Goal: Find specific page/section: Find specific page/section

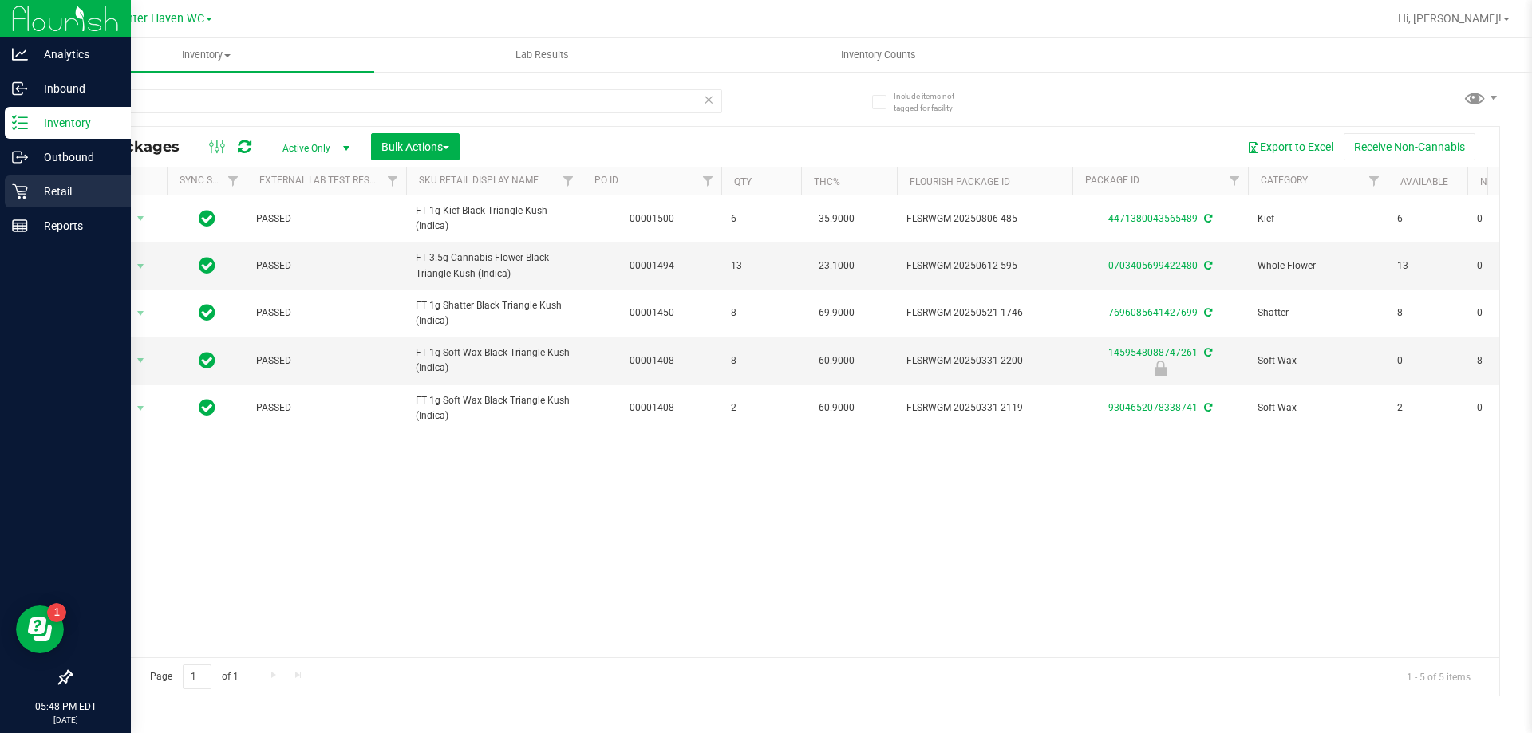
click at [22, 197] on icon at bounding box center [20, 192] width 16 height 16
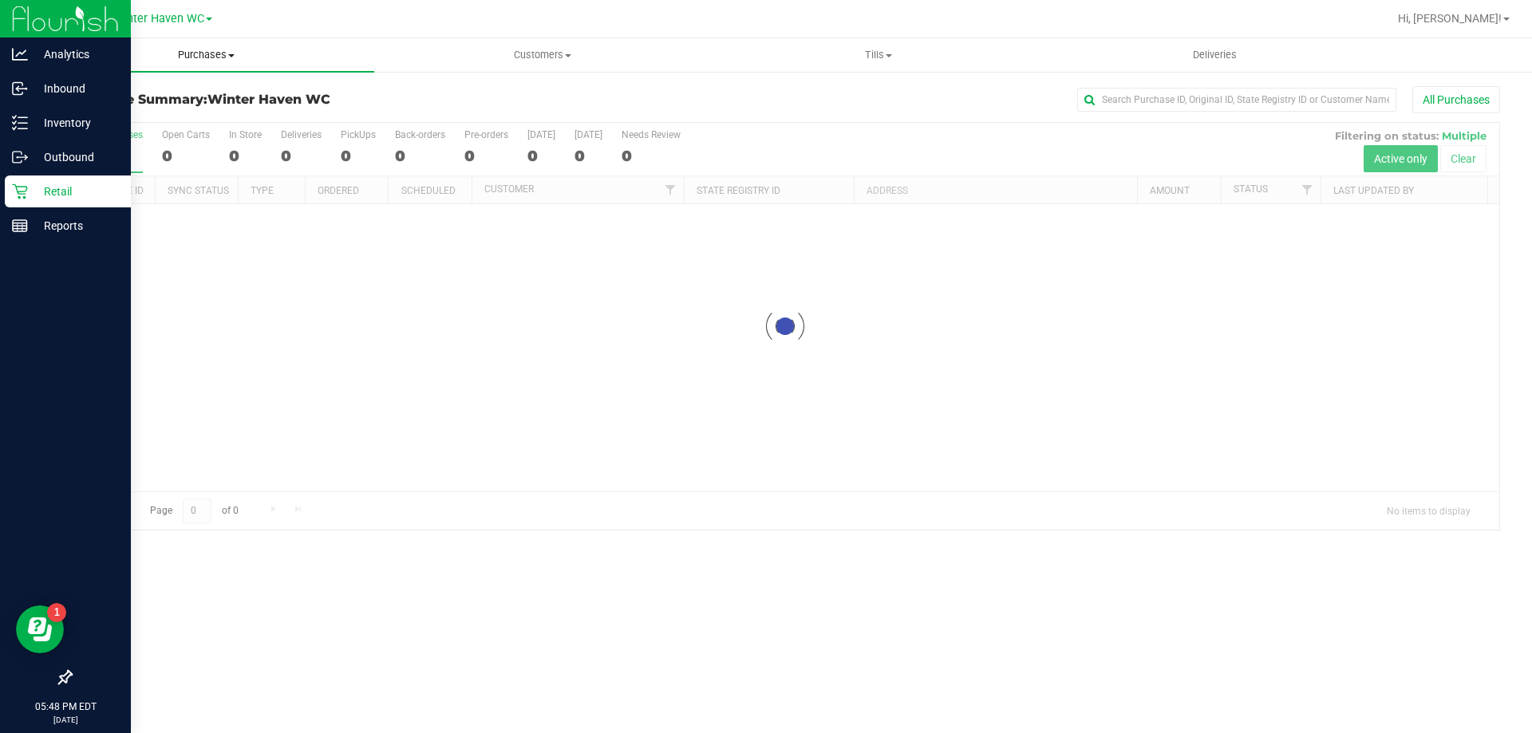
click at [222, 51] on span "Purchases" at bounding box center [206, 55] width 336 height 14
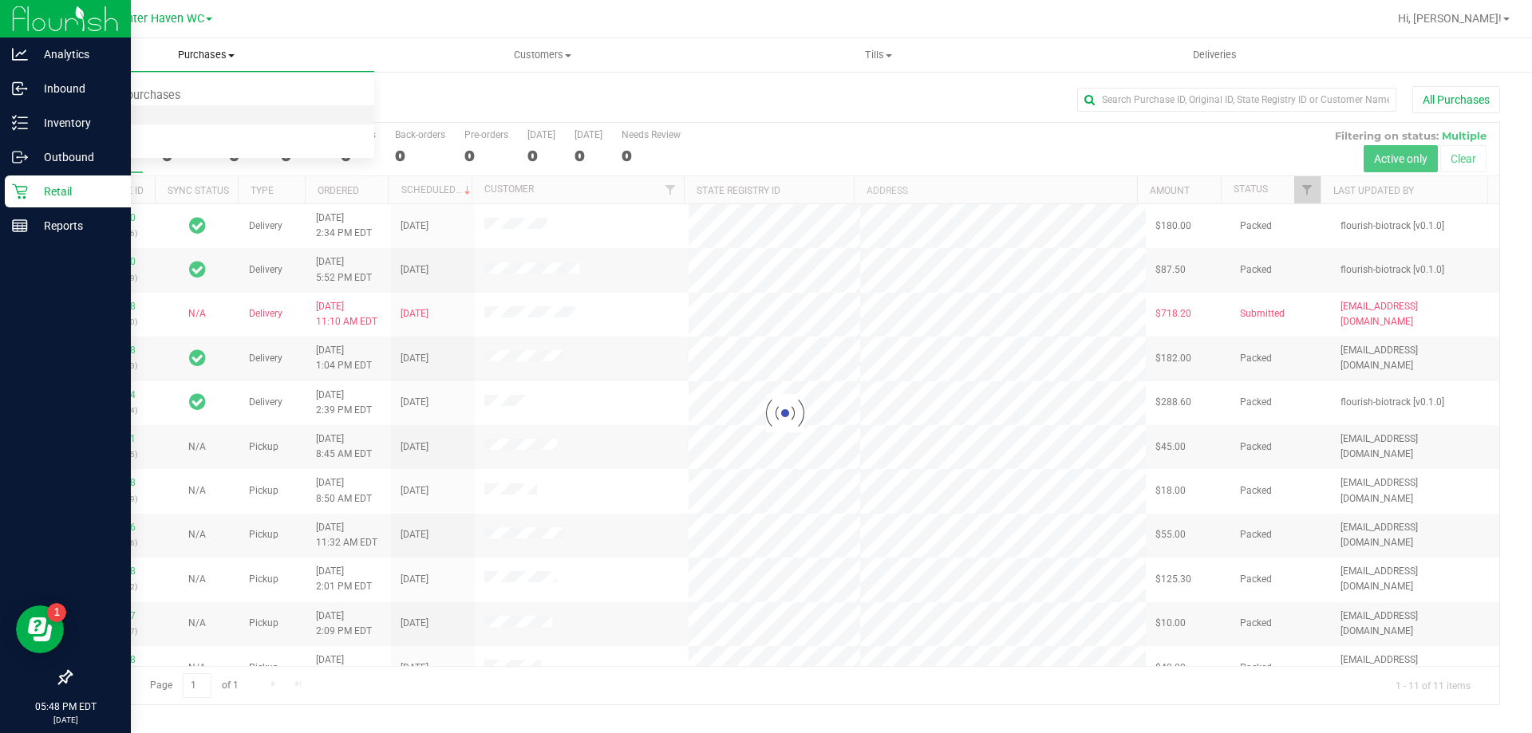
click at [144, 115] on li "Fulfillment" at bounding box center [206, 115] width 336 height 19
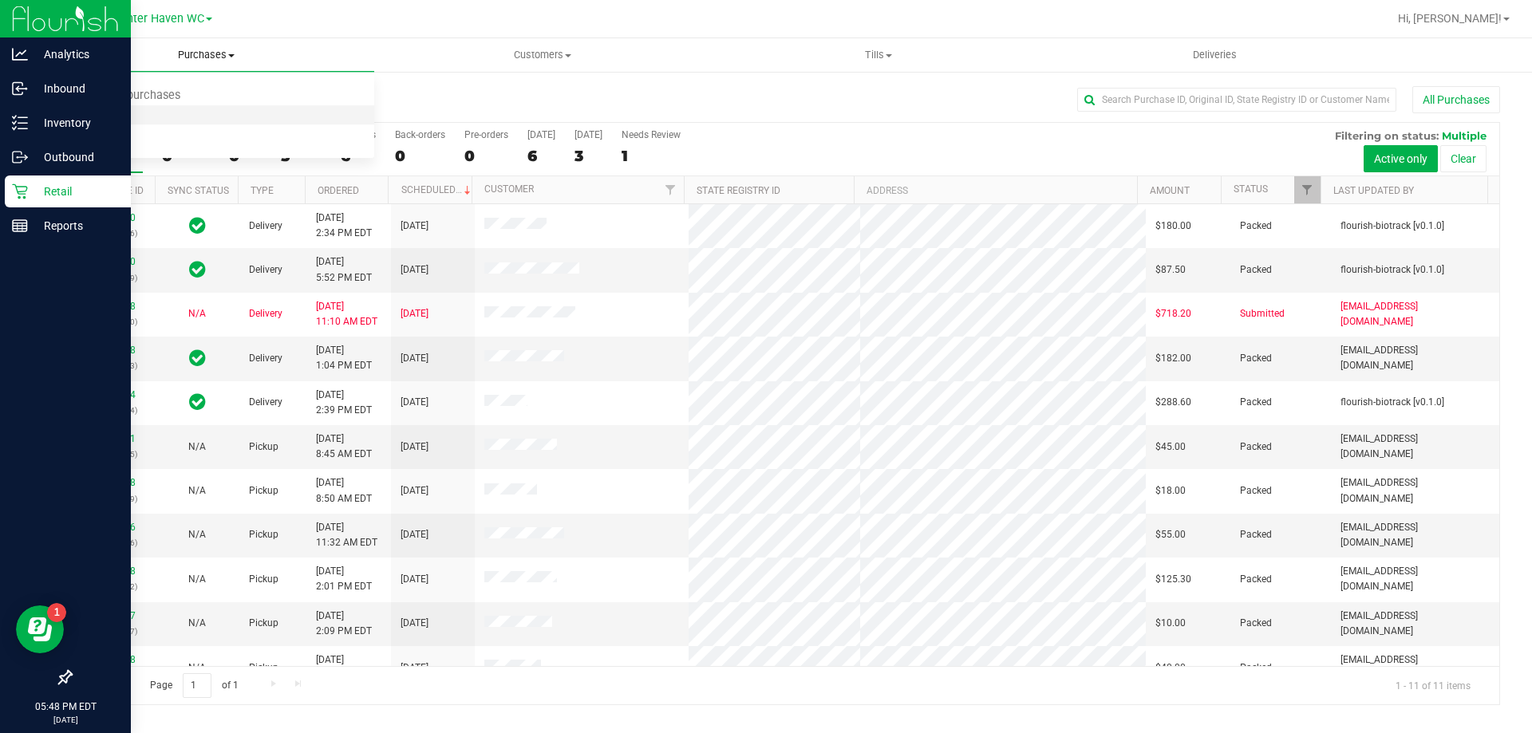
click at [199, 118] on li "Fulfillment" at bounding box center [206, 115] width 336 height 19
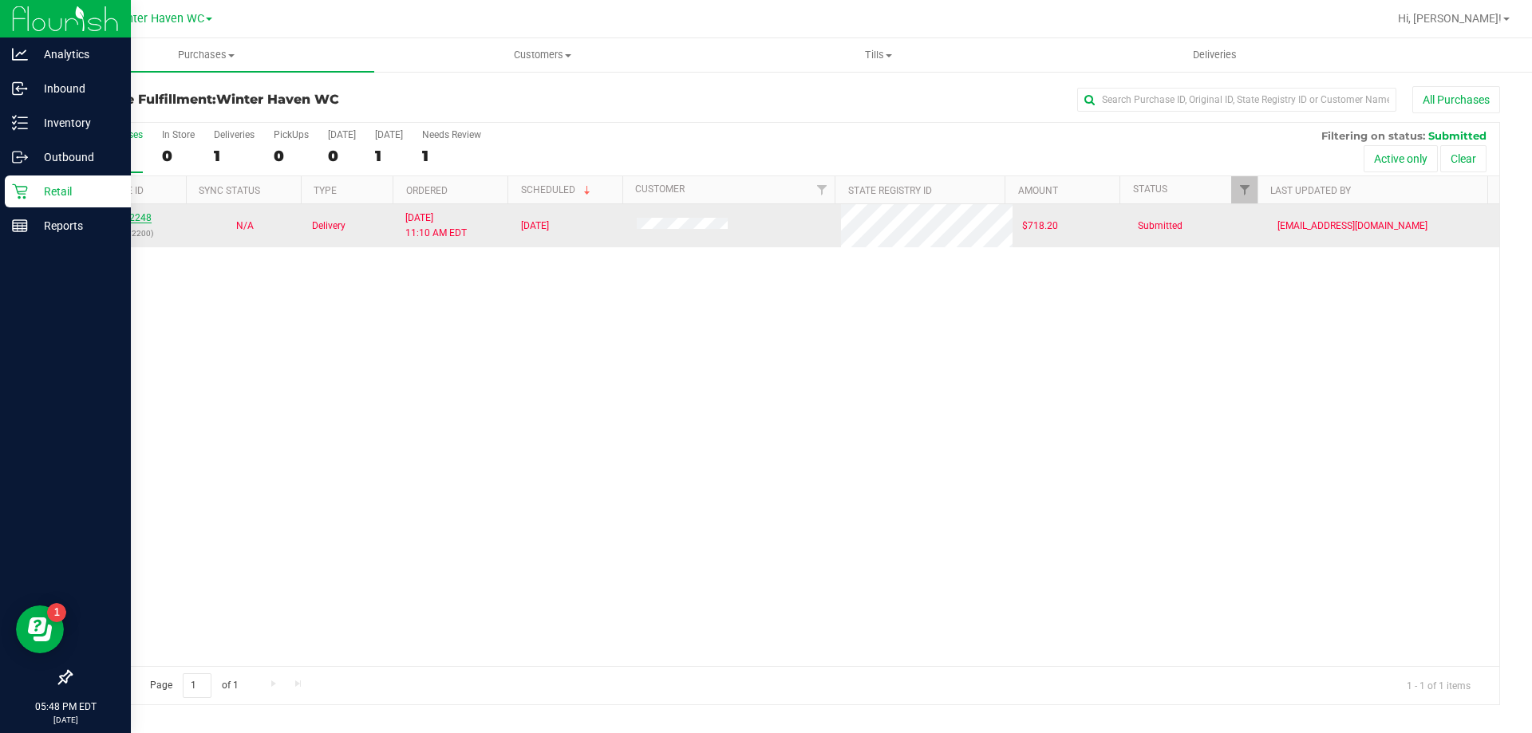
click at [120, 219] on link "11822248" at bounding box center [129, 217] width 45 height 11
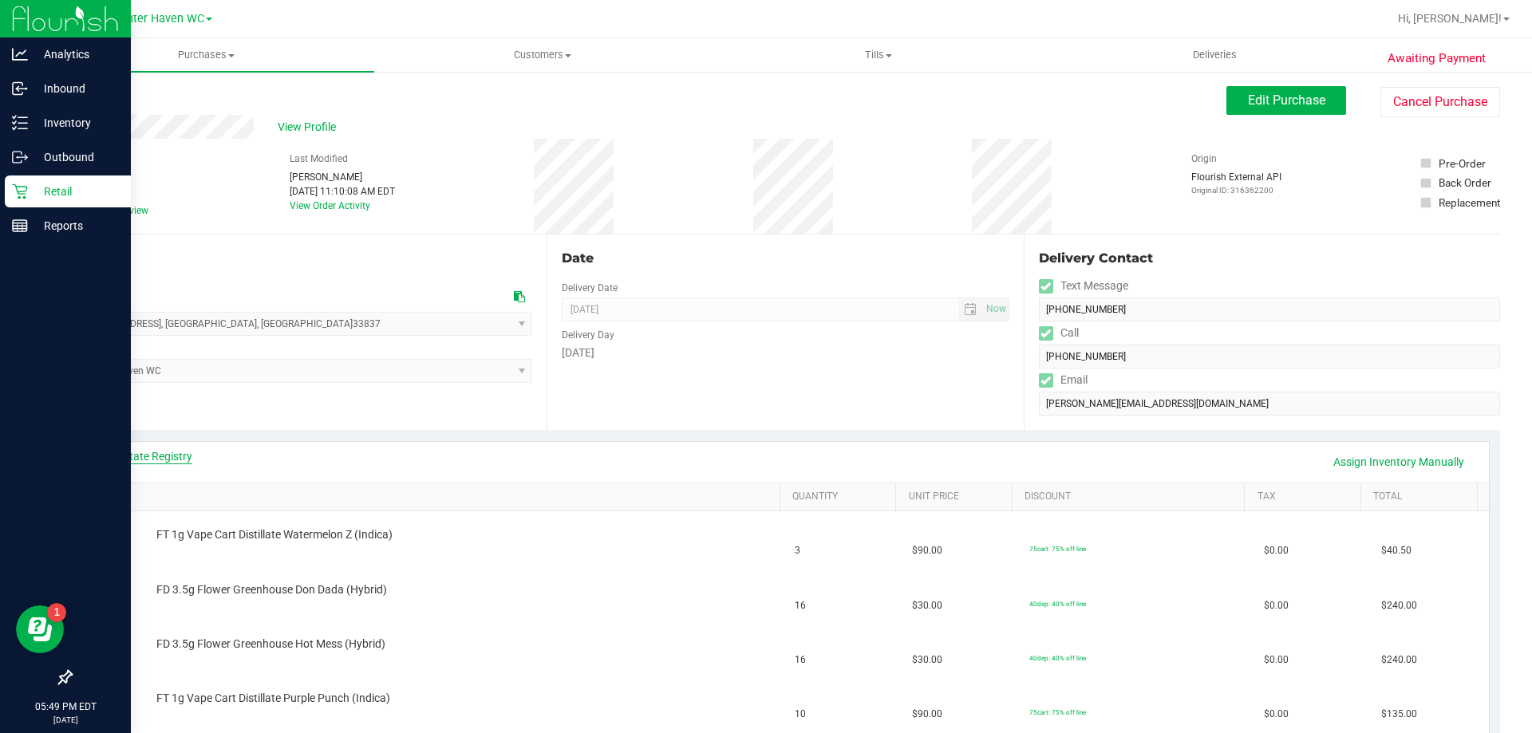
click at [172, 452] on link "View State Registry" at bounding box center [145, 456] width 96 height 16
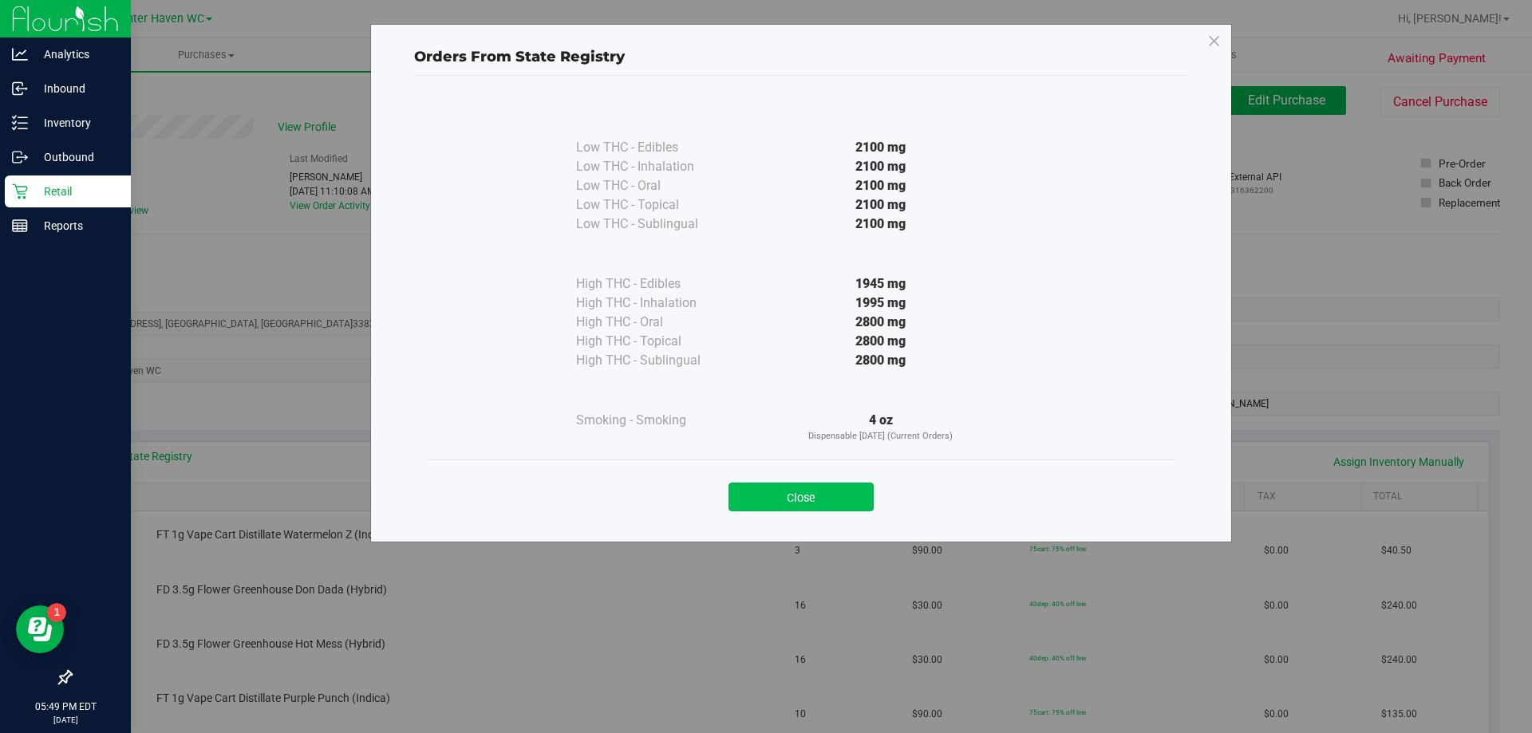
click at [810, 510] on button "Close" at bounding box center [801, 497] width 145 height 29
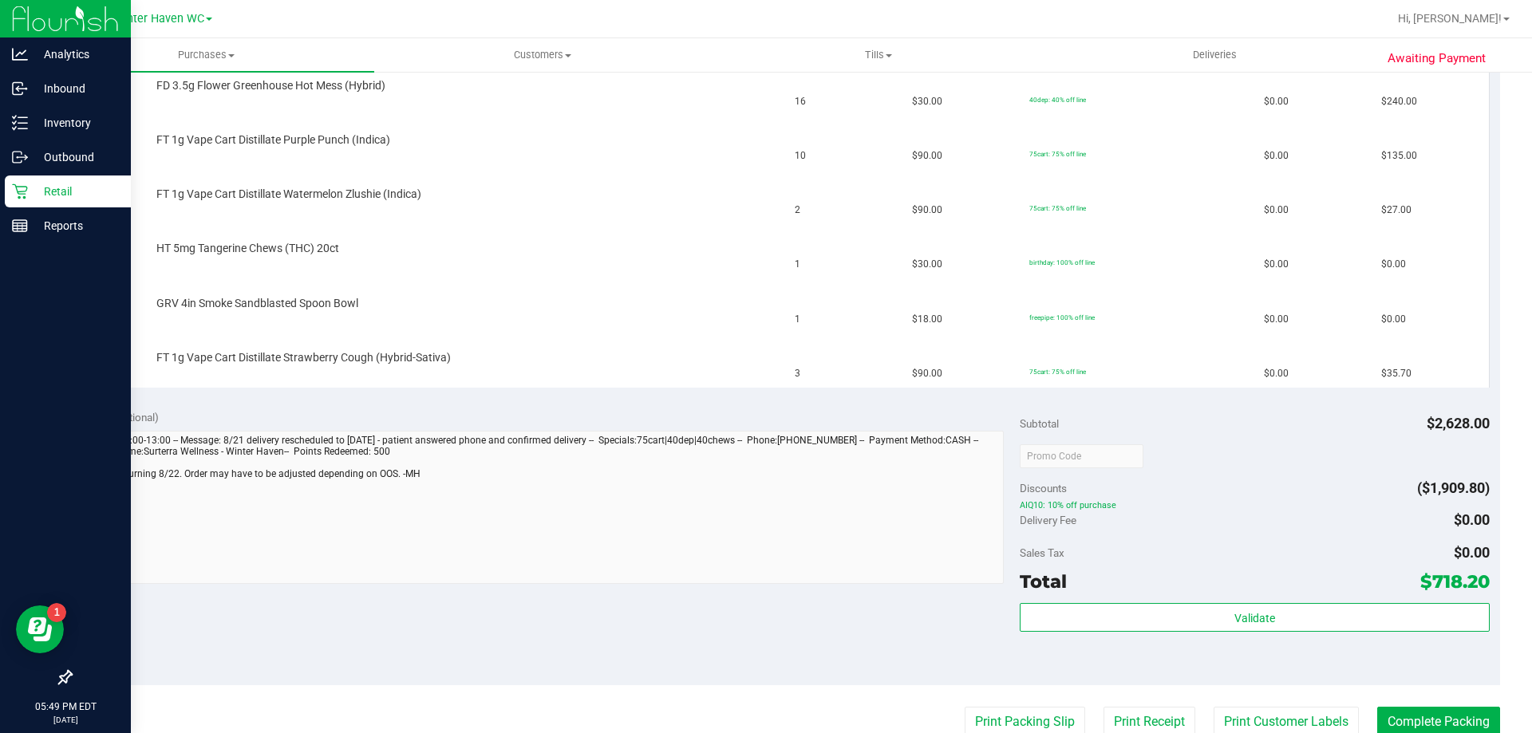
scroll to position [80, 0]
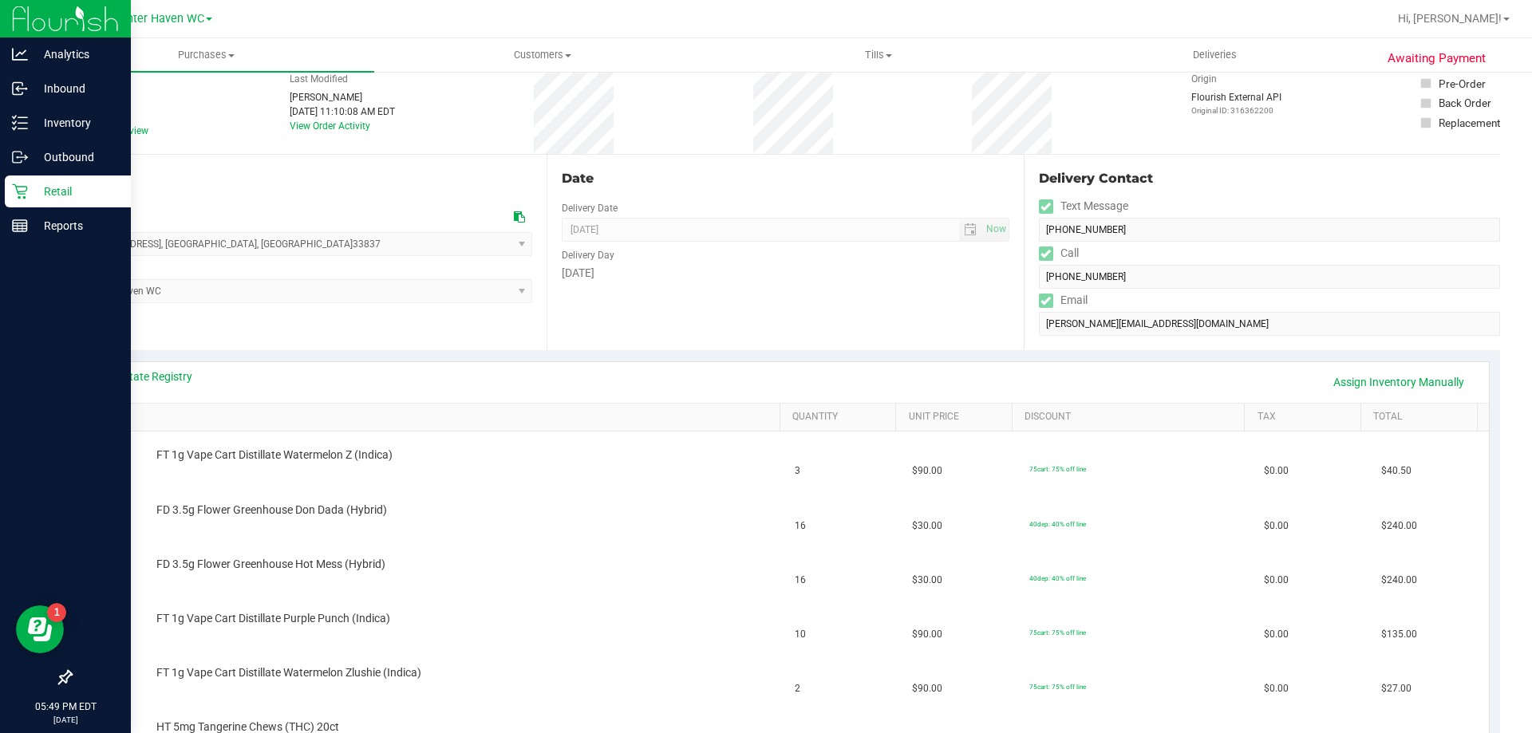
click at [33, 188] on p "Retail" at bounding box center [76, 191] width 96 height 19
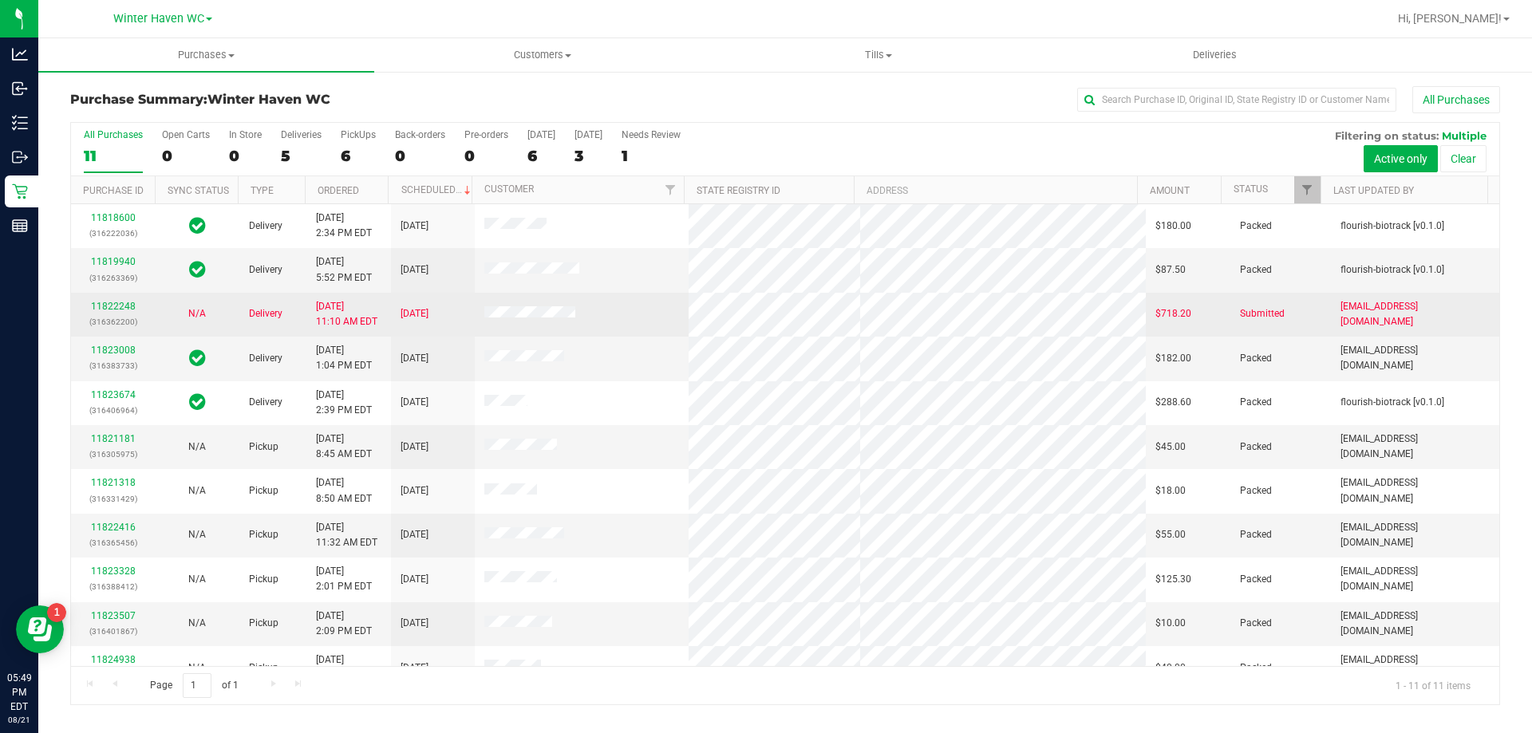
click at [95, 312] on div "11822248 (316362200)" at bounding box center [113, 314] width 65 height 30
click at [101, 306] on link "11822248" at bounding box center [113, 306] width 45 height 11
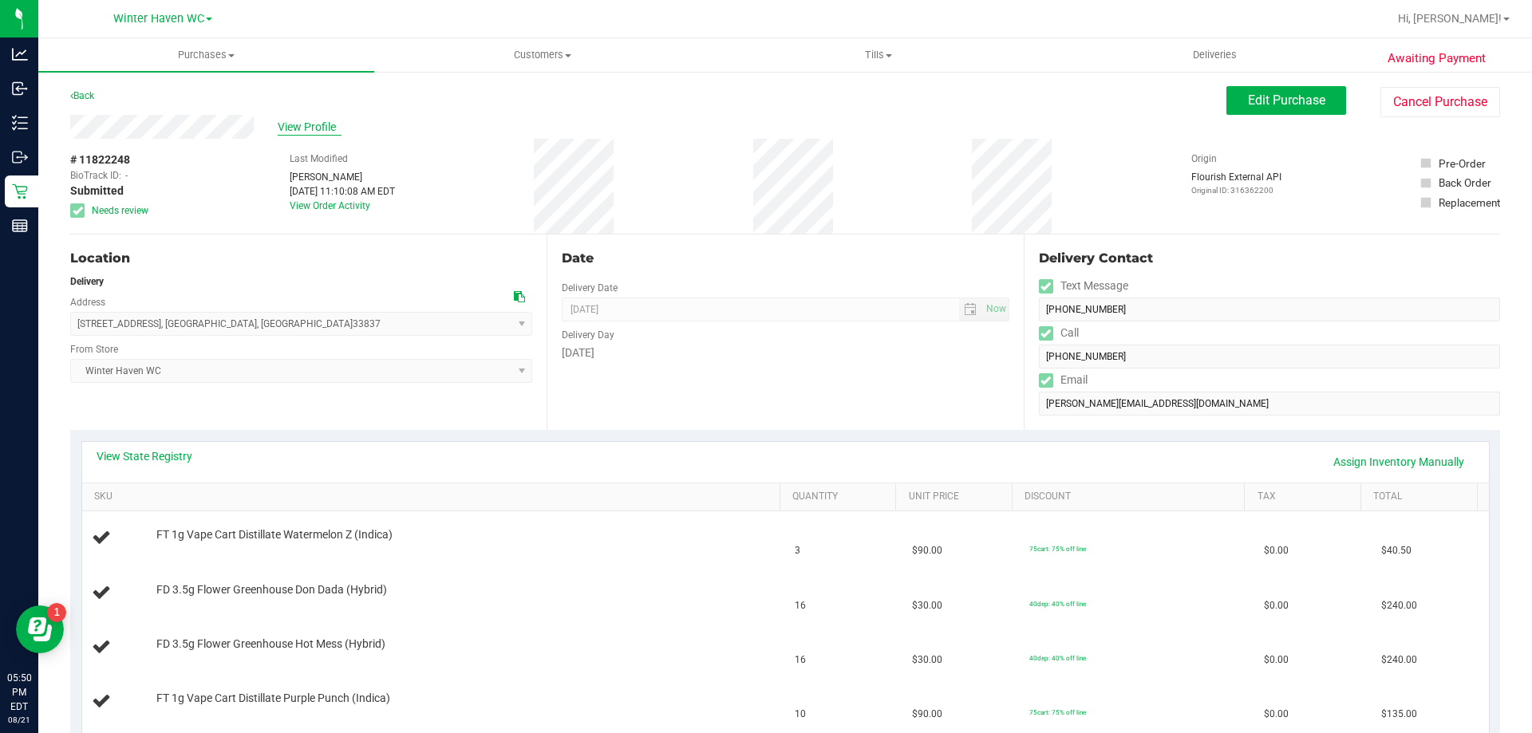
click at [307, 129] on span "View Profile" at bounding box center [310, 127] width 64 height 17
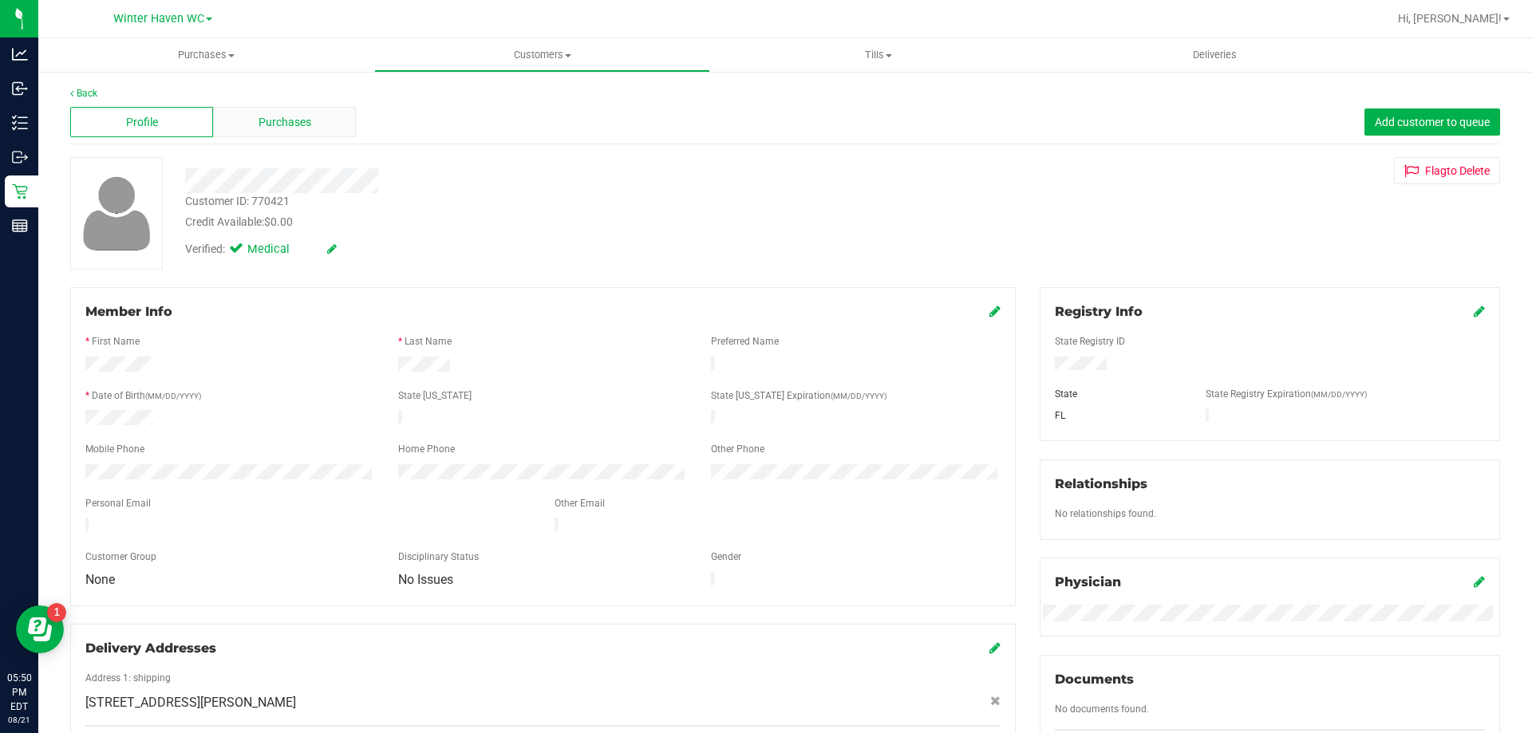
click at [327, 108] on div "Purchases" at bounding box center [284, 122] width 143 height 30
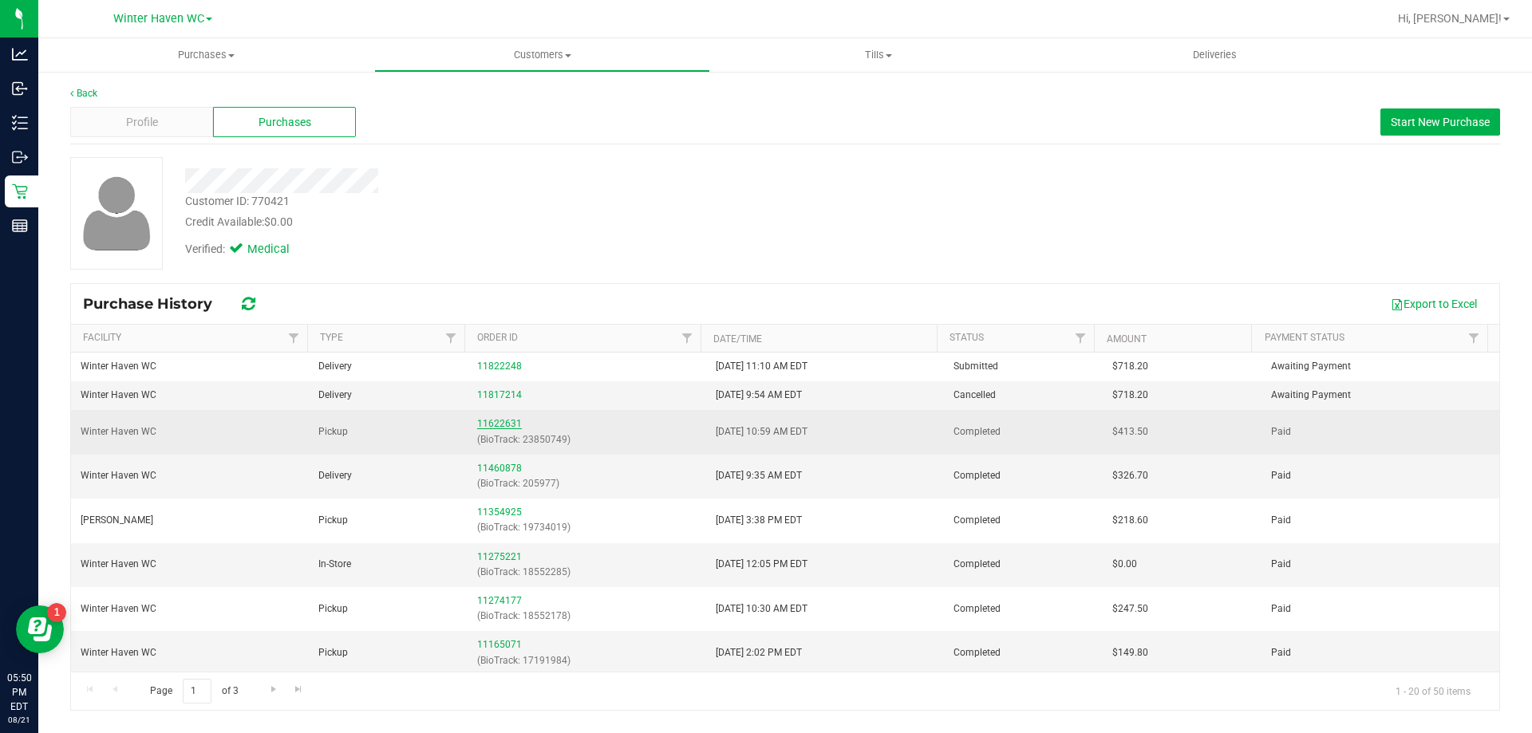
click at [489, 426] on link "11622631" at bounding box center [499, 423] width 45 height 11
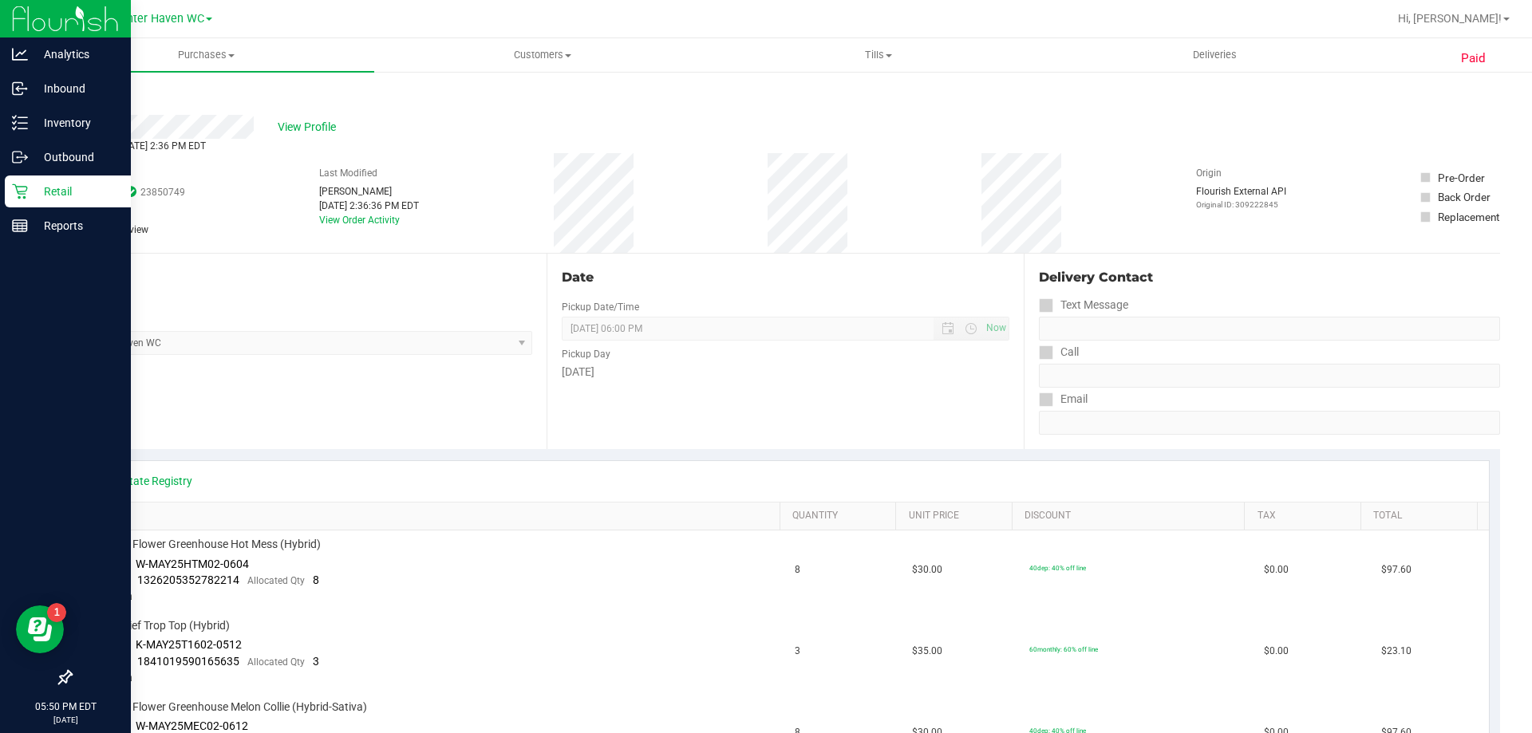
click at [25, 195] on icon at bounding box center [20, 192] width 16 height 16
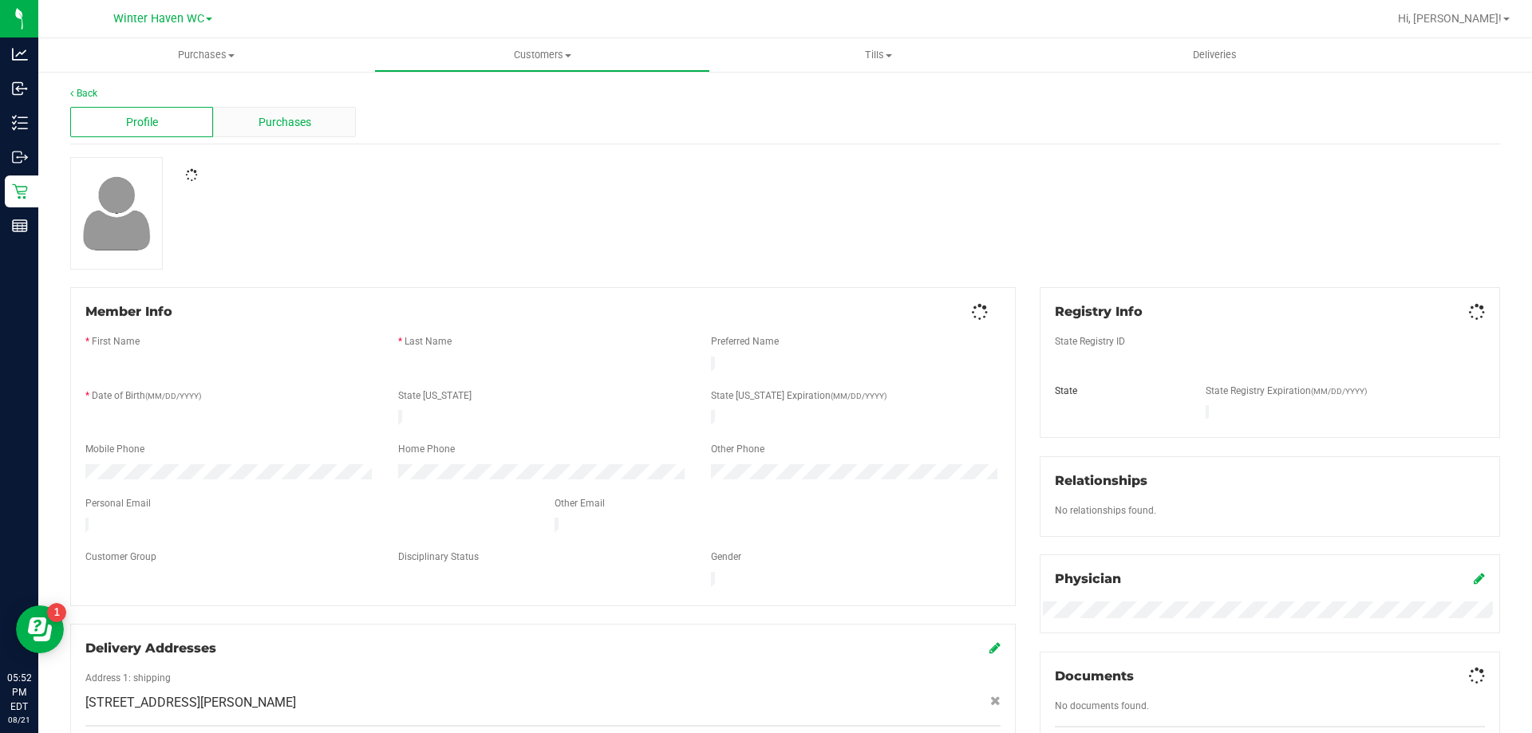
click at [288, 125] on span "Purchases" at bounding box center [285, 122] width 53 height 17
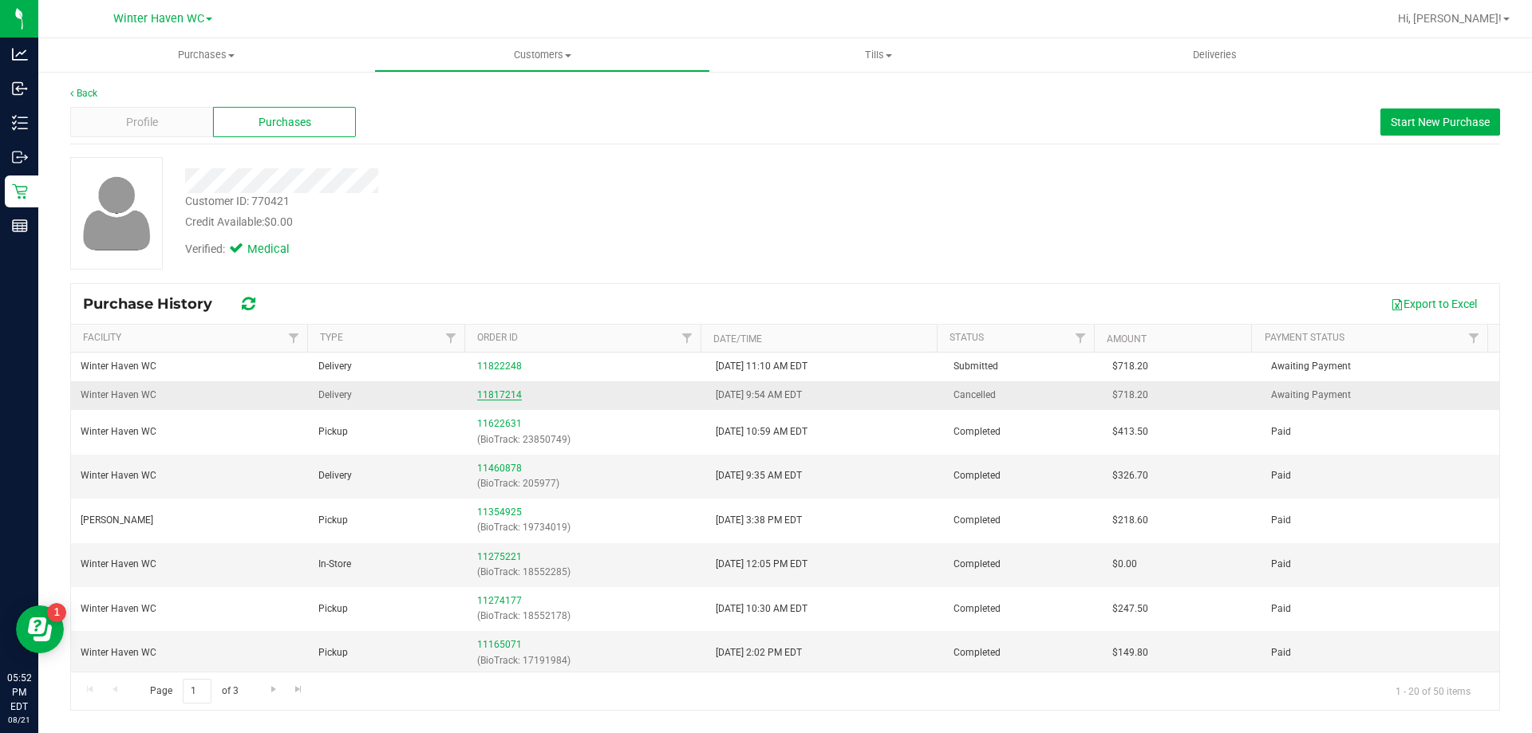
click at [500, 397] on link "11817214" at bounding box center [499, 394] width 45 height 11
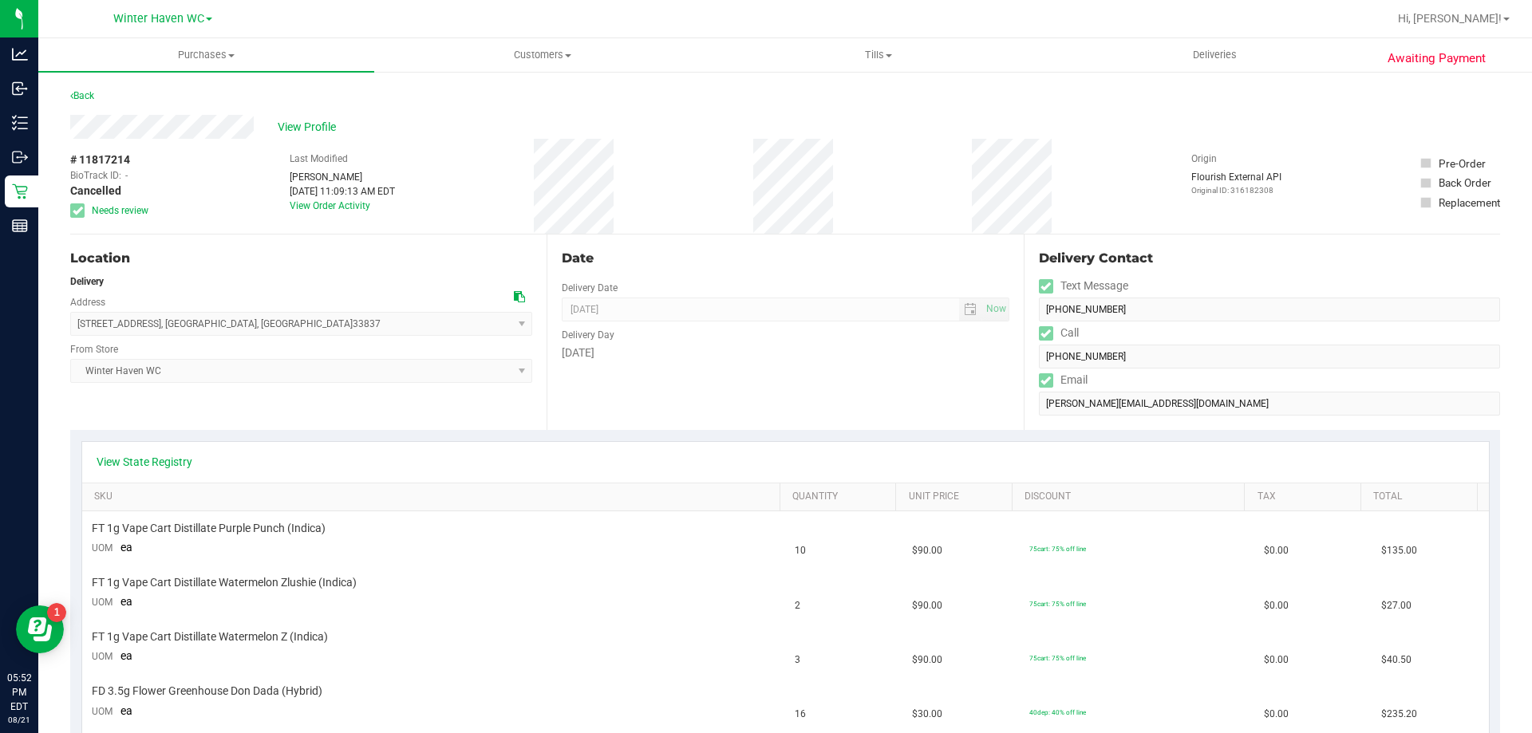
drag, startPoint x: 500, startPoint y: 397, endPoint x: 334, endPoint y: 292, distance: 195.9
click at [332, 293] on div "[STREET_ADDRESS] , [GEOGRAPHIC_DATA] , [GEOGRAPHIC_DATA] 33837 Select address […" at bounding box center [301, 312] width 462 height 47
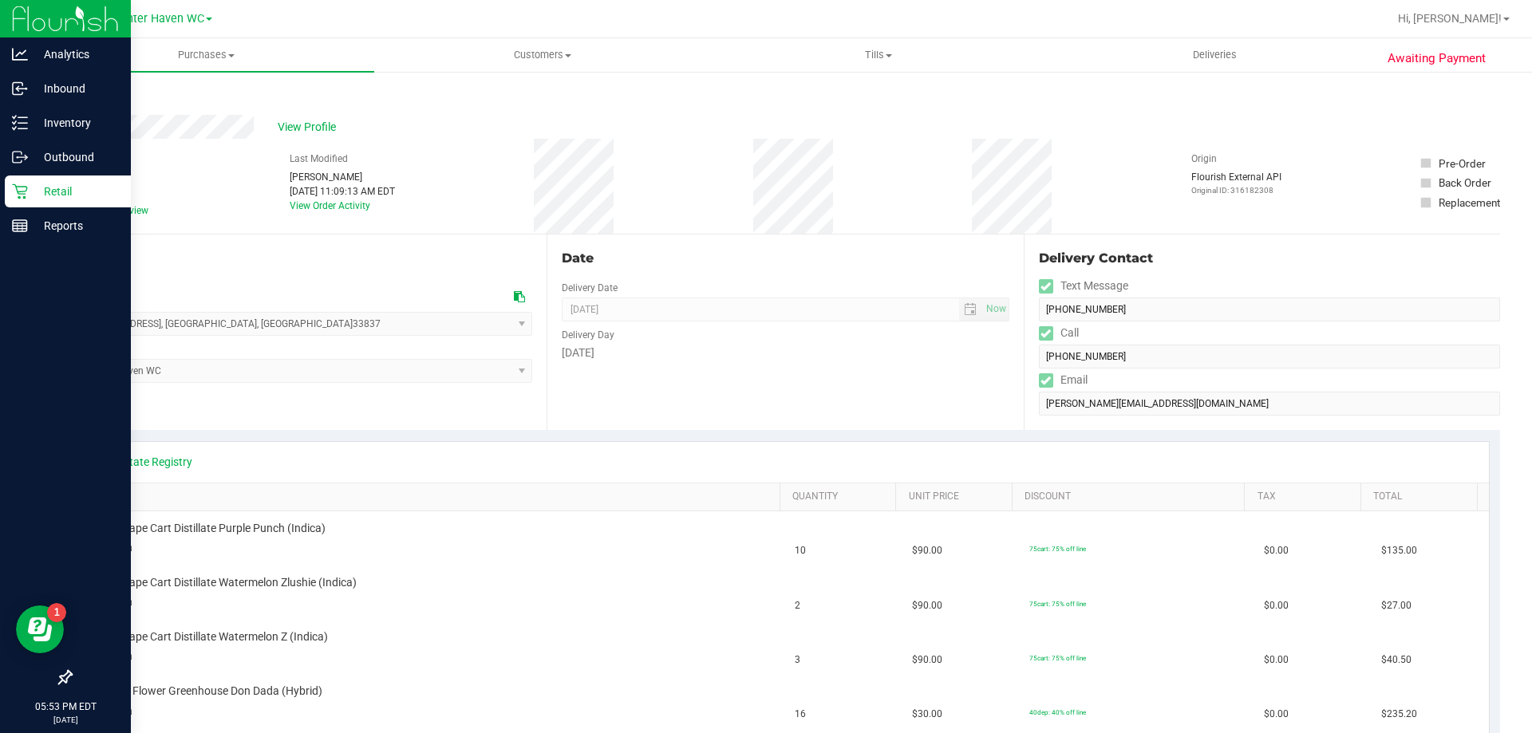
click at [19, 187] on icon at bounding box center [19, 191] width 15 height 15
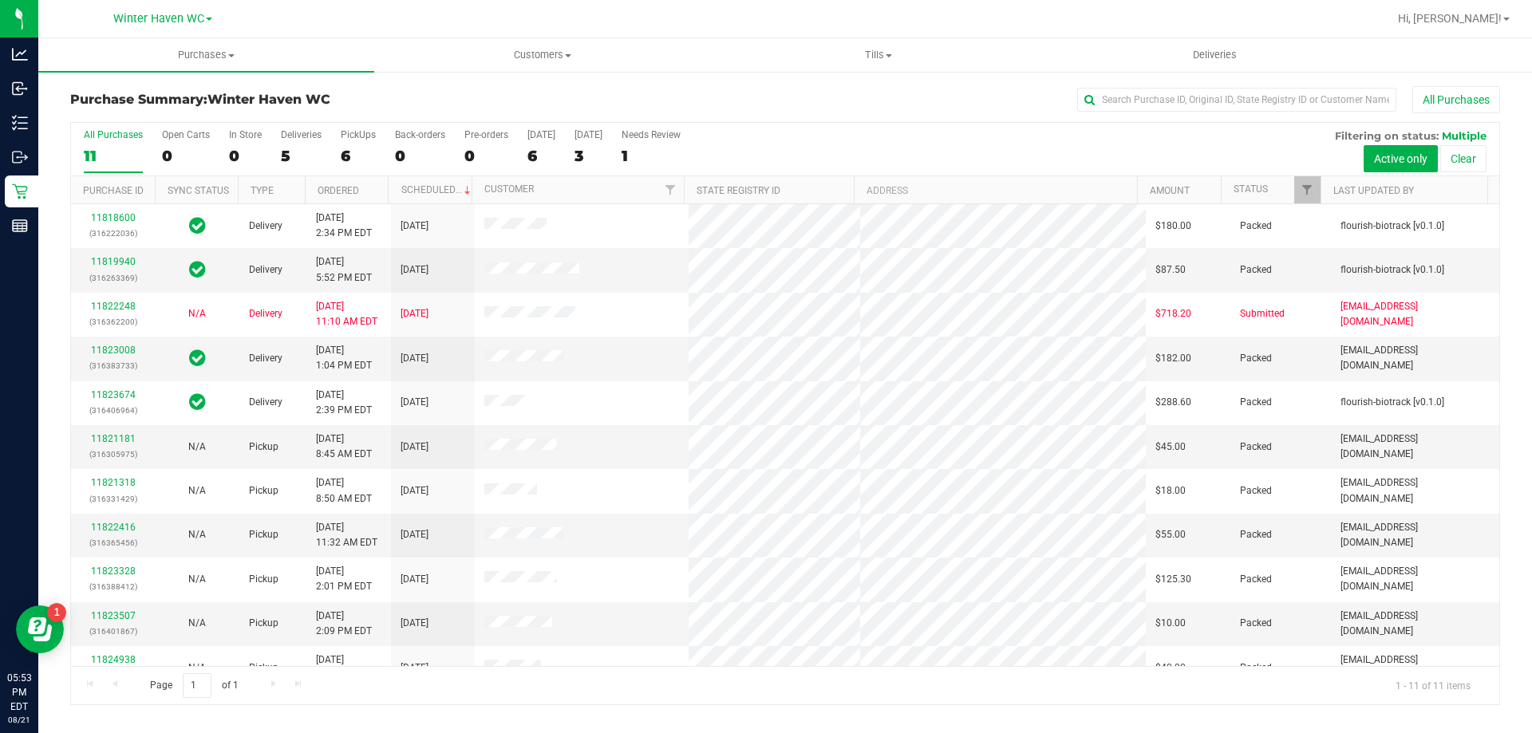
click at [273, 148] on div "All Purchases 11 Open Carts 0 In Store 0 Deliveries 5 PickUps 6 Back-orders 0 P…" at bounding box center [785, 149] width 1428 height 53
click at [284, 152] on div "5" at bounding box center [301, 156] width 41 height 18
click at [0, 0] on input "Deliveries 5" at bounding box center [0, 0] width 0 height 0
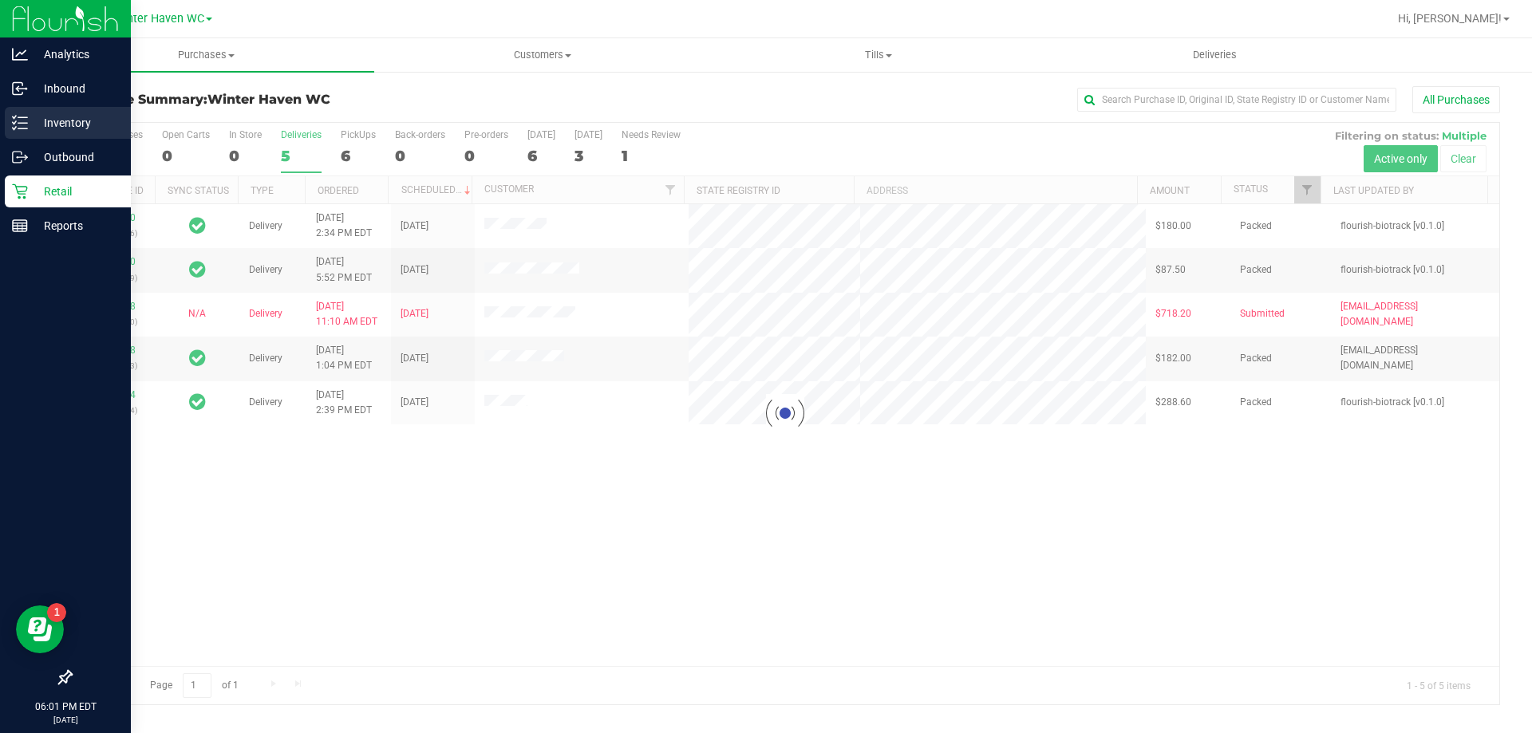
click at [16, 122] on icon at bounding box center [14, 122] width 3 height 2
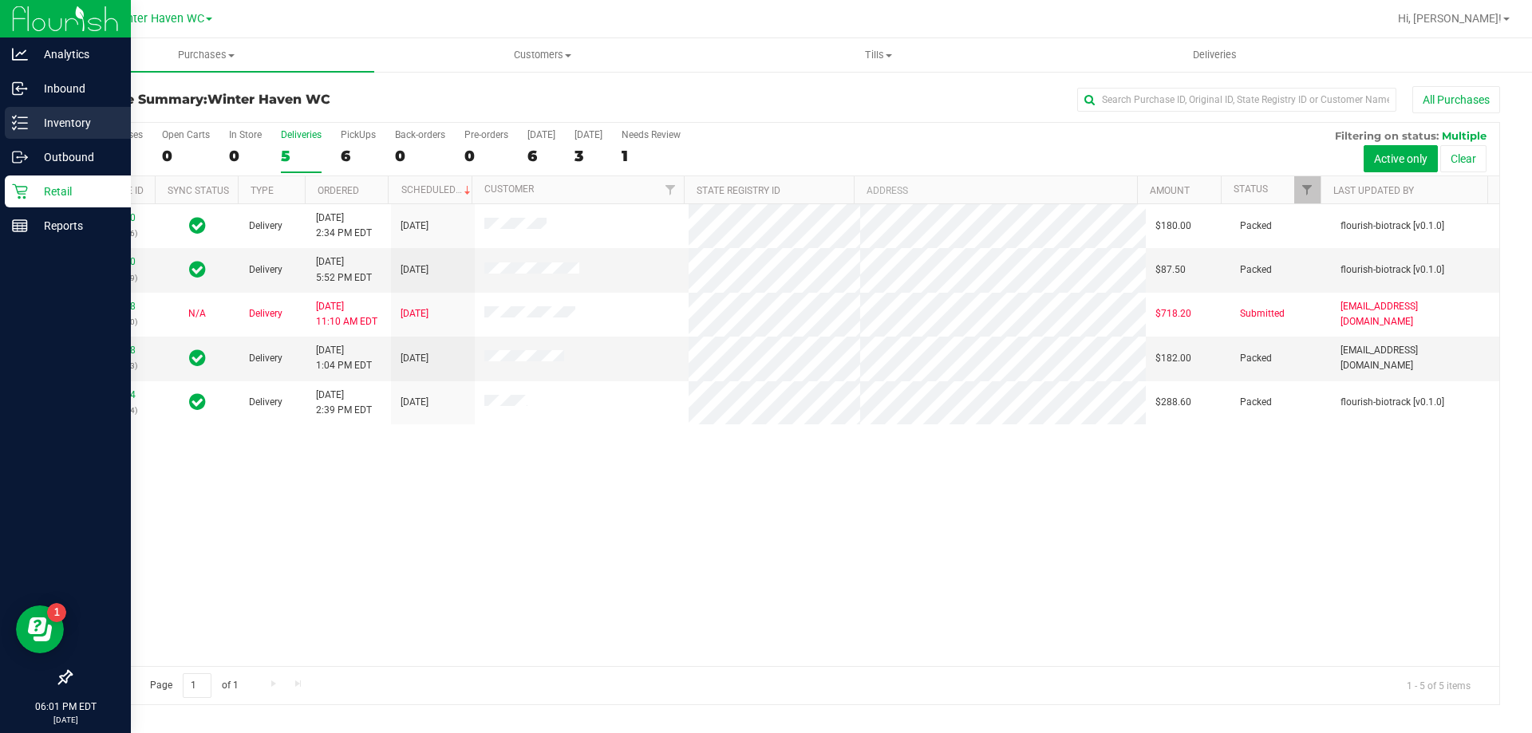
click at [45, 122] on p "Inventory" at bounding box center [76, 122] width 96 height 19
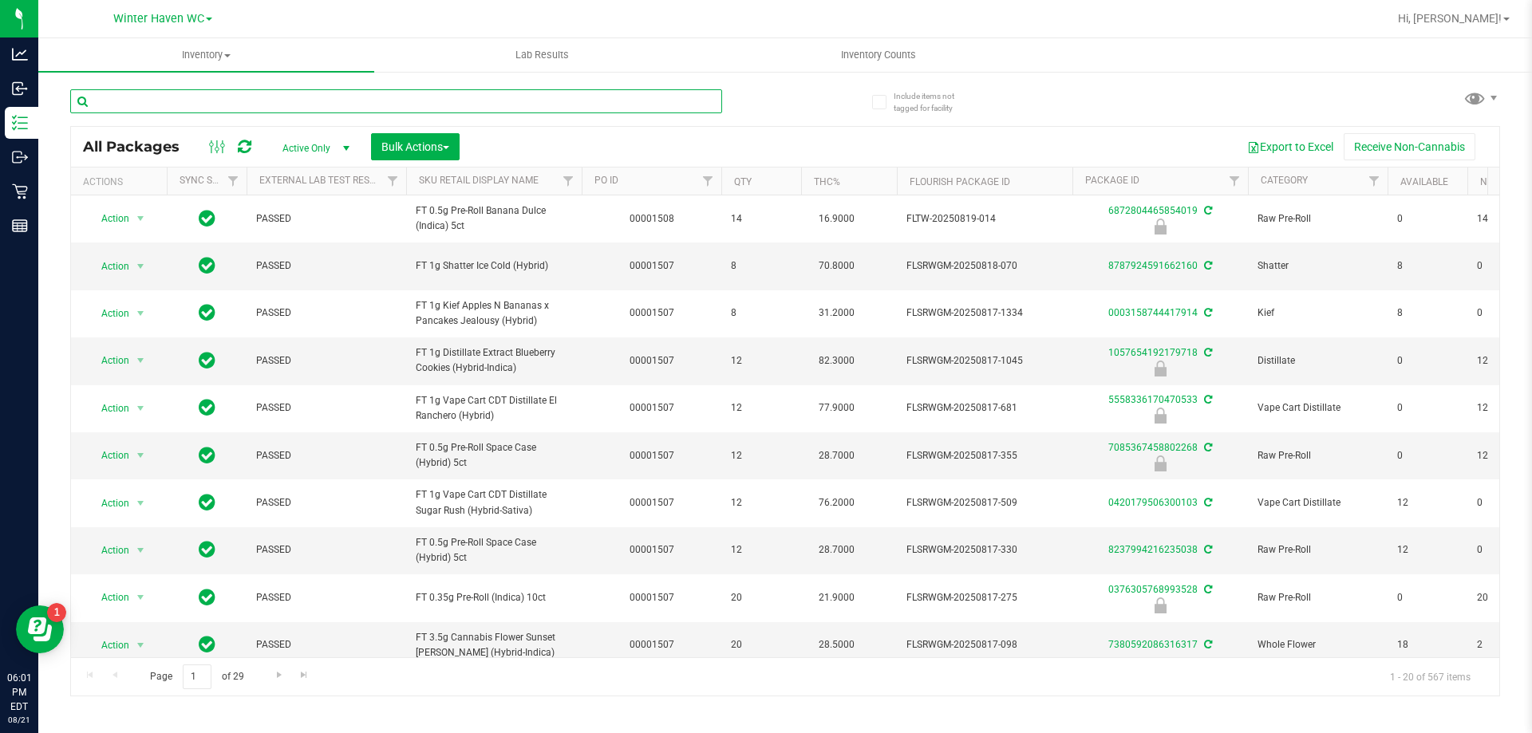
click at [394, 99] on input "text" at bounding box center [396, 101] width 652 height 24
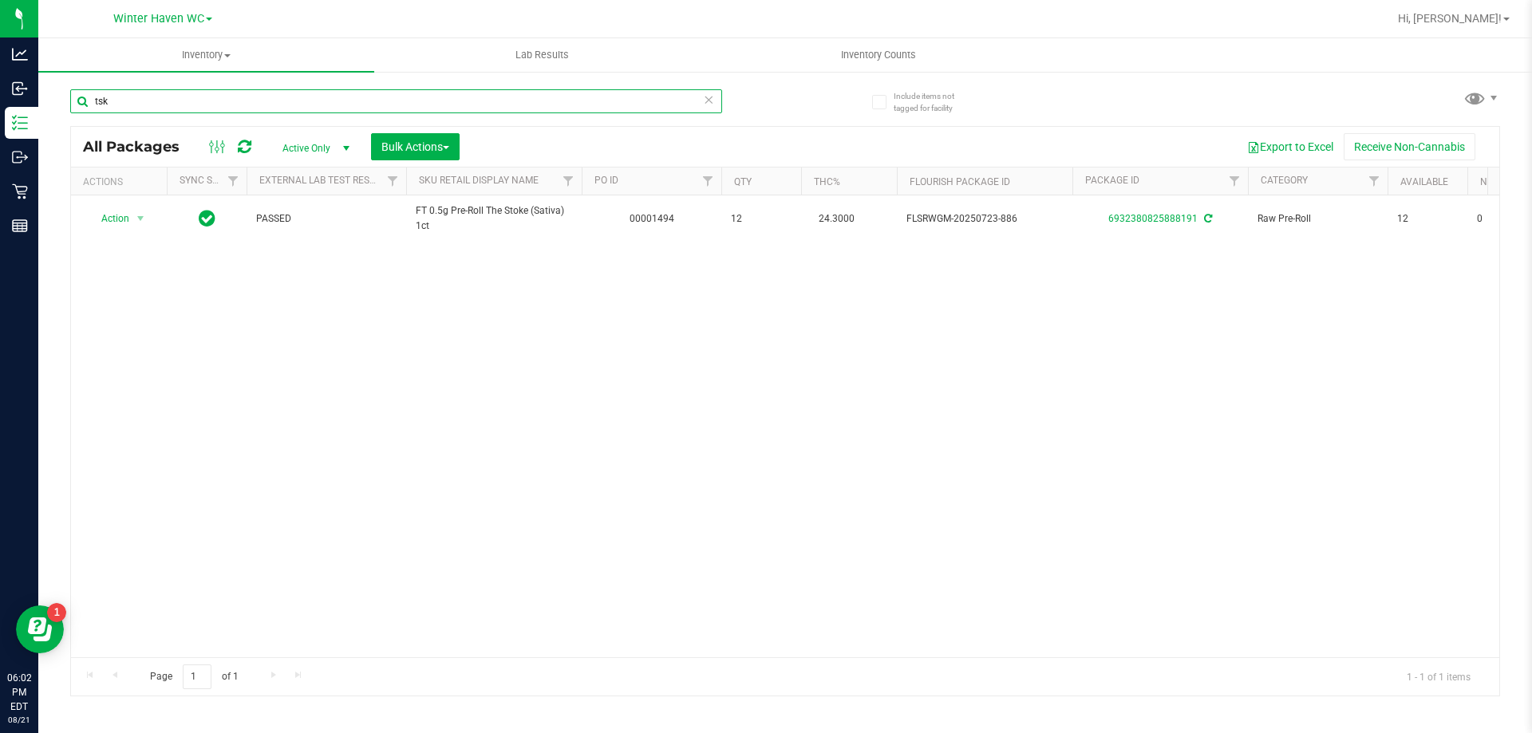
type input "tsk"
click at [713, 107] on icon at bounding box center [708, 98] width 11 height 19
click at [654, 105] on input "text" at bounding box center [396, 101] width 652 height 24
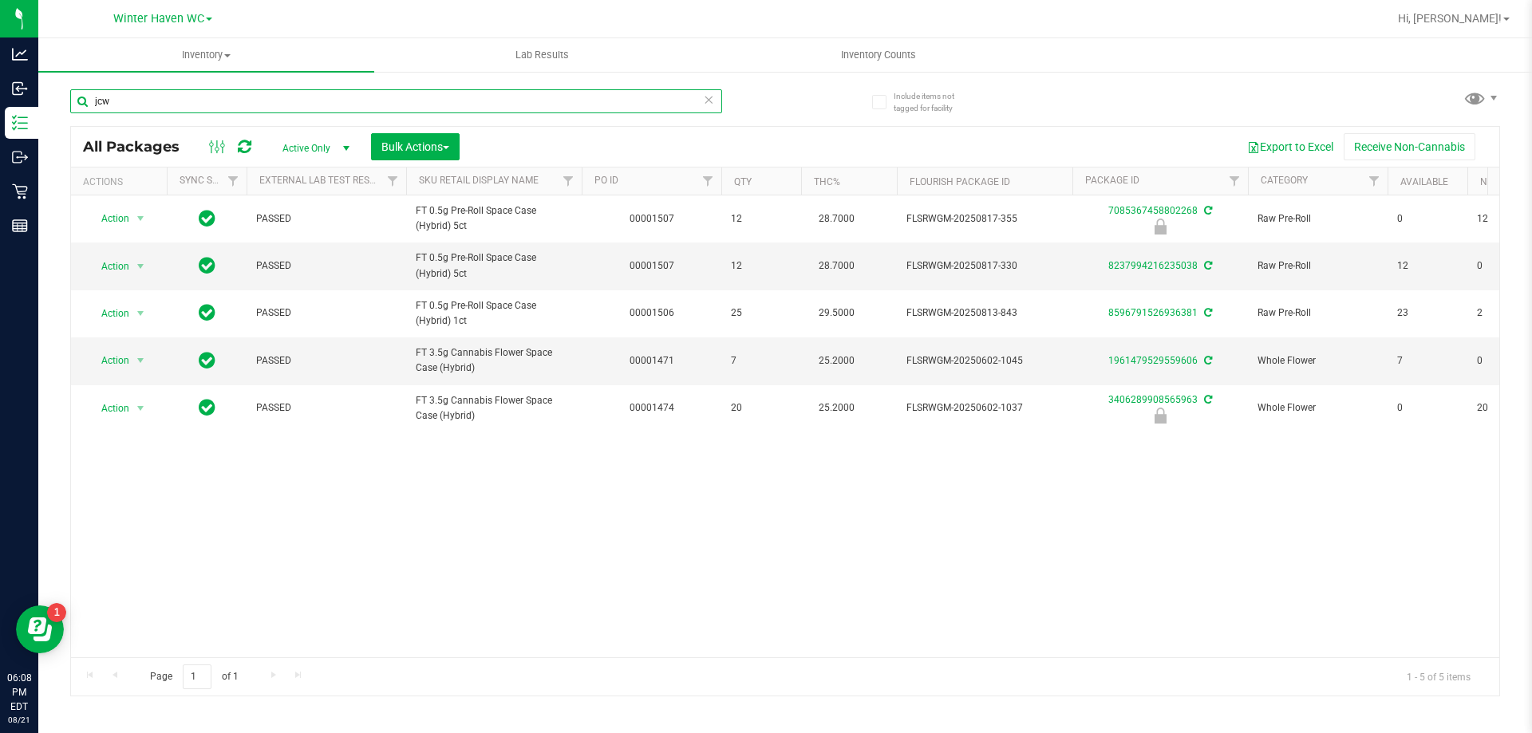
type input "jcw"
